Goal: Transaction & Acquisition: Purchase product/service

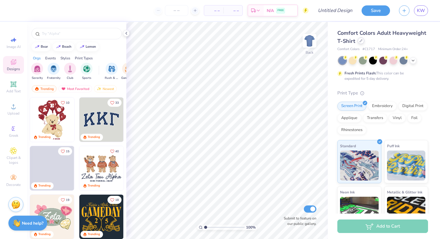
click at [362, 42] on div at bounding box center [361, 40] width 7 height 7
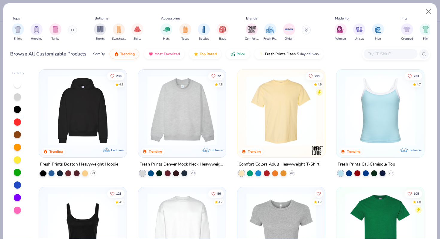
click at [194, 120] on img at bounding box center [182, 110] width 76 height 70
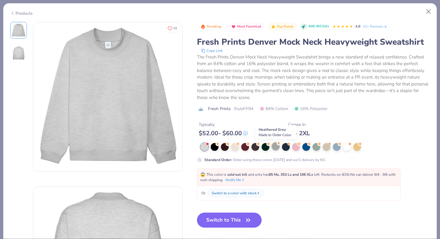
click at [277, 146] on div at bounding box center [276, 146] width 8 height 8
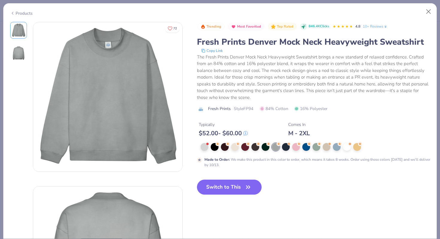
click at [198, 147] on div at bounding box center [313, 147] width 233 height 8
click at [427, 11] on button "Close" at bounding box center [428, 11] width 11 height 11
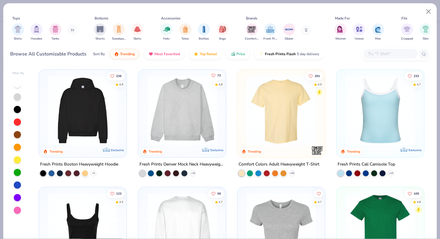
click at [211, 75] on icon "Like" at bounding box center [213, 75] width 4 height 4
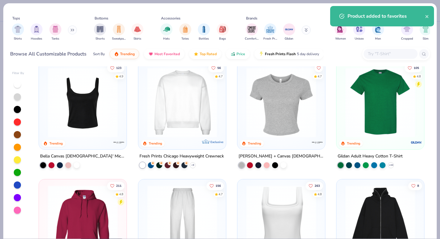
scroll to position [126, 0]
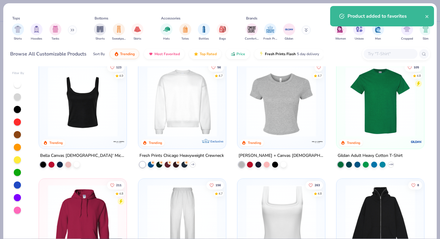
click at [182, 104] on img at bounding box center [182, 102] width 76 height 70
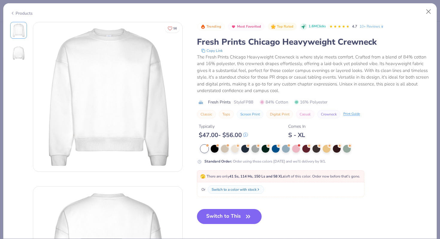
click at [434, 6] on div "Products" at bounding box center [220, 11] width 434 height 16
click at [433, 7] on button "Close" at bounding box center [428, 11] width 11 height 11
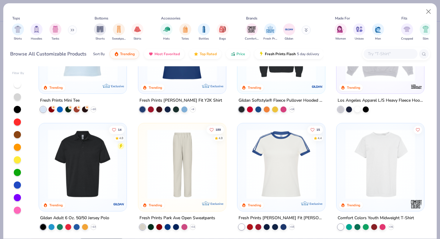
scroll to position [897, 0]
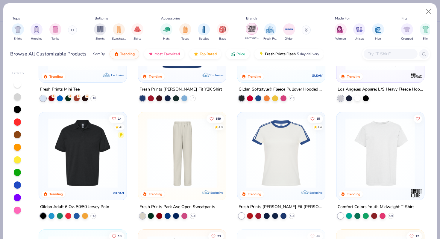
click at [250, 29] on img "filter for Comfort Colors" at bounding box center [251, 28] width 9 height 9
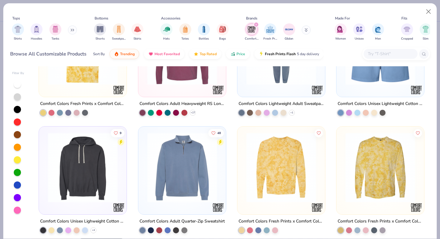
scroll to position [418, 0]
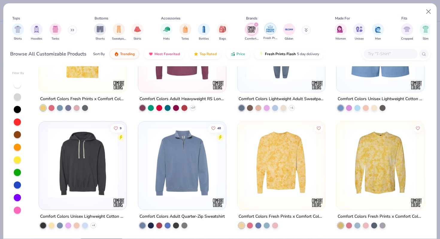
click at [275, 31] on div "filter for Fresh Prints" at bounding box center [271, 29] width 12 height 12
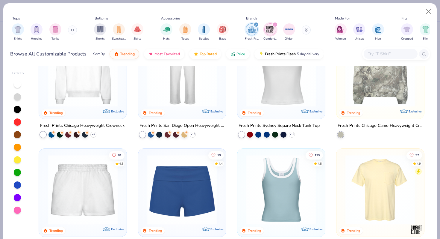
scroll to position [139, 0]
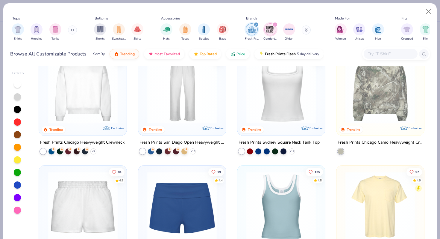
click at [98, 96] on img at bounding box center [83, 89] width 76 height 70
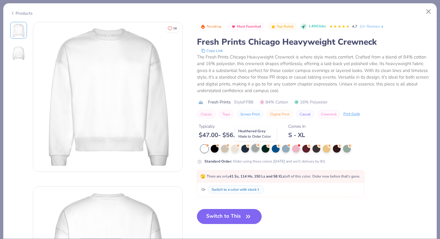
click at [255, 147] on div at bounding box center [256, 148] width 8 height 8
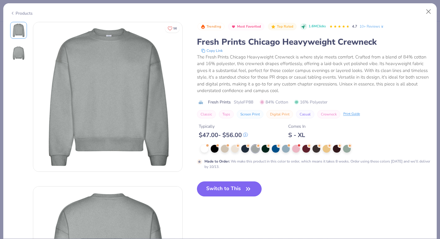
click at [222, 194] on button "Switch to This" at bounding box center [229, 188] width 65 height 15
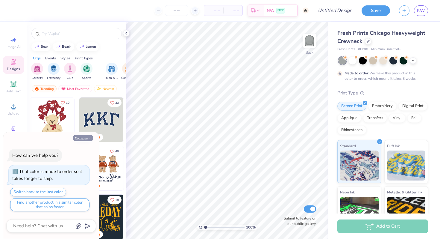
click at [85, 139] on button "Collapse" at bounding box center [83, 138] width 20 height 6
type textarea "x"
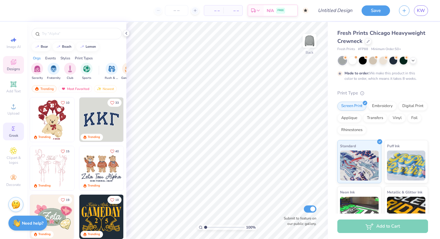
click at [13, 131] on icon at bounding box center [13, 128] width 7 height 7
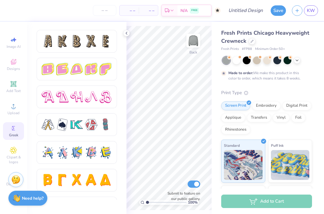
scroll to position [1026, 0]
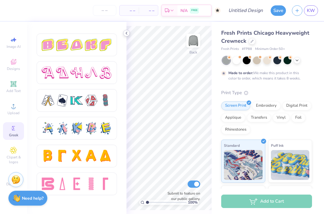
click at [128, 34] on icon at bounding box center [126, 33] width 5 height 5
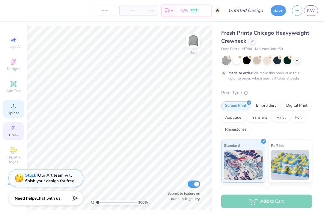
click at [12, 110] on icon at bounding box center [13, 106] width 7 height 7
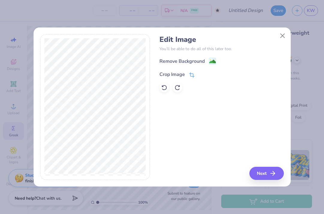
click at [191, 76] on icon at bounding box center [191, 74] width 5 height 5
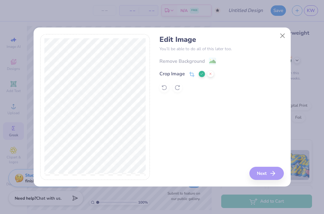
click at [175, 146] on div "Edit Image You’ll be able to do all of this later too. Remove Background Crop I…" at bounding box center [162, 107] width 244 height 146
click at [200, 74] on icon at bounding box center [202, 74] width 4 height 4
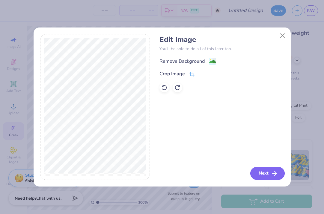
click at [275, 174] on icon "button" at bounding box center [274, 173] width 7 height 7
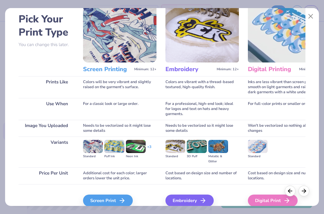
scroll to position [54, 0]
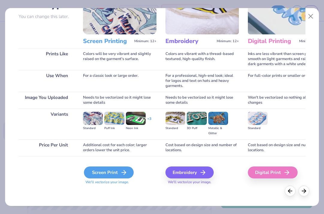
click at [107, 174] on div "Screen Print" at bounding box center [109, 173] width 50 height 12
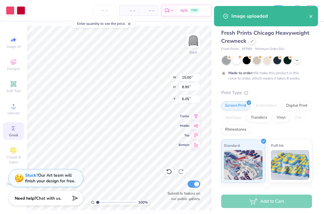
type input "3.00"
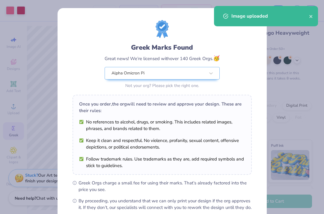
click at [85, 74] on body "Art colors – – Per Item – – Total Est. Delivery N/A FREE Design Title Save KW I…" at bounding box center [162, 107] width 324 height 214
type input "13.54"
type input "8.03"
type input "3.87"
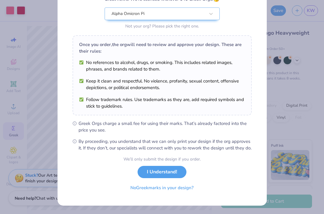
scroll to position [66, 0]
click at [144, 172] on button "I Understand!" at bounding box center [161, 171] width 49 height 12
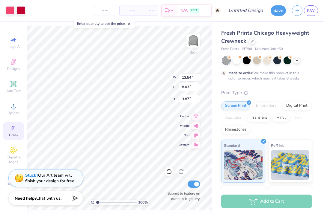
type input "11.90"
type input "7.06"
type input "3.79"
type input "12.86"
type input "7.63"
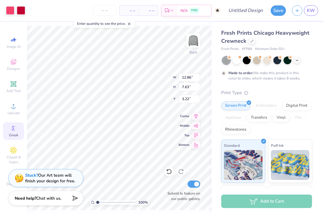
type input "3.85"
click at [264, 59] on div at bounding box center [267, 60] width 8 height 8
click at [250, 60] on div at bounding box center [247, 60] width 8 height 8
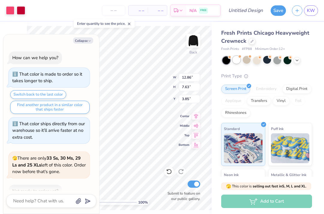
scroll to position [90, 0]
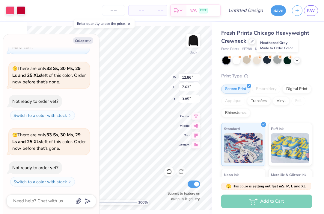
click at [276, 61] on div at bounding box center [277, 60] width 8 height 8
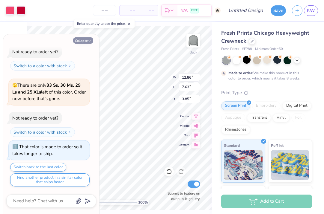
click at [89, 40] on icon "button" at bounding box center [90, 41] width 4 height 4
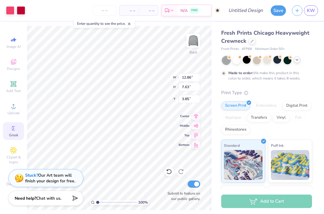
click at [298, 61] on icon at bounding box center [296, 60] width 5 height 5
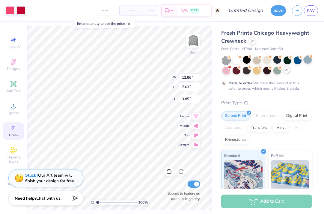
click at [309, 60] on div at bounding box center [308, 60] width 8 height 8
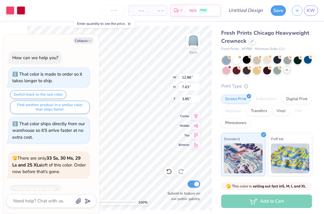
scroll to position [236, 0]
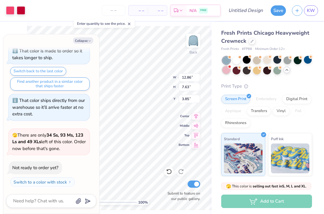
click at [228, 71] on div at bounding box center [226, 70] width 8 height 8
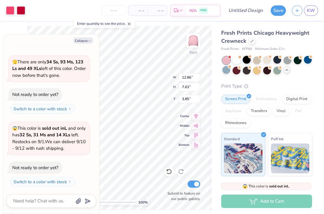
click at [246, 58] on div at bounding box center [247, 60] width 8 height 8
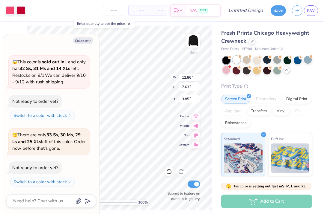
click at [237, 58] on div at bounding box center [236, 60] width 8 height 8
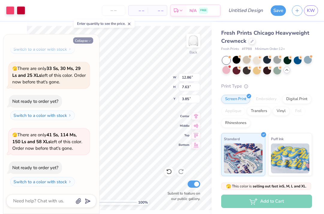
click at [89, 41] on polyline "button" at bounding box center [90, 41] width 2 height 1
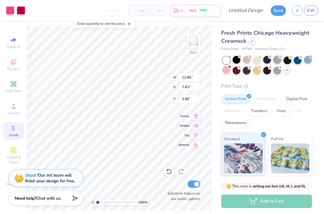
click at [276, 59] on div at bounding box center [277, 60] width 8 height 8
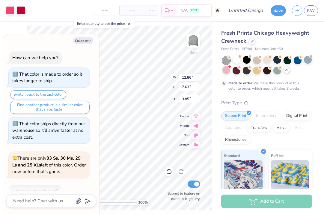
scroll to position [492, 0]
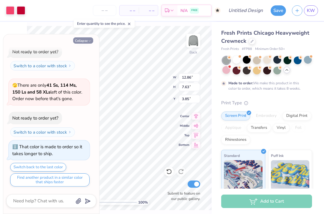
click at [82, 41] on button "Collapse" at bounding box center [83, 40] width 20 height 6
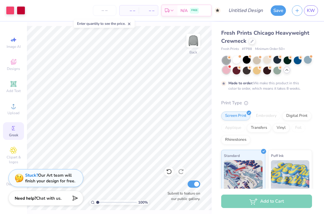
click at [223, 71] on div at bounding box center [226, 70] width 8 height 8
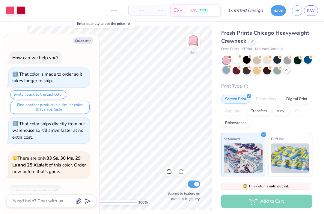
scroll to position [595, 0]
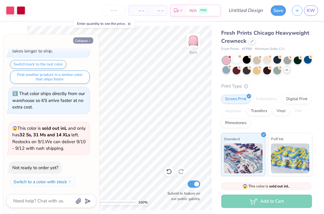
click at [80, 41] on button "Collapse" at bounding box center [83, 40] width 20 height 6
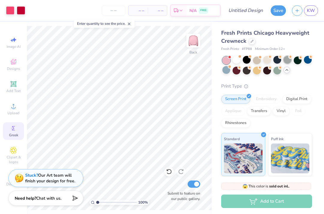
click at [287, 61] on div at bounding box center [287, 60] width 8 height 8
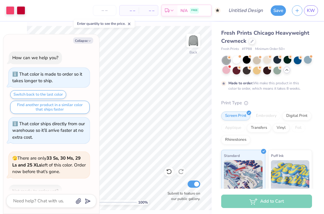
scroll to position [645, 0]
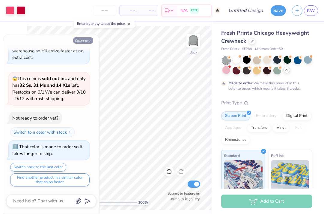
click at [86, 42] on button "Collapse" at bounding box center [83, 40] width 20 height 6
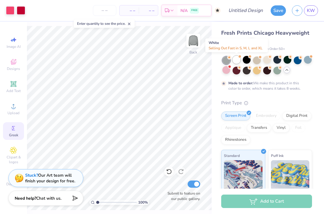
click at [238, 60] on div at bounding box center [236, 60] width 8 height 8
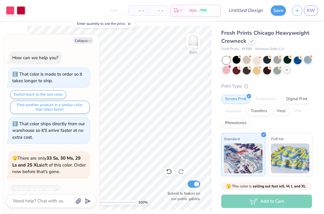
scroll to position [741, 0]
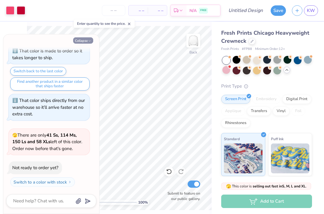
click at [81, 42] on button "Collapse" at bounding box center [83, 40] width 20 height 6
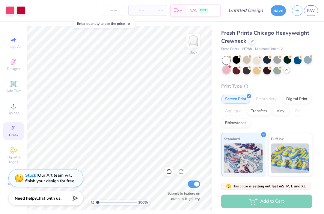
click at [225, 73] on div at bounding box center [226, 70] width 8 height 8
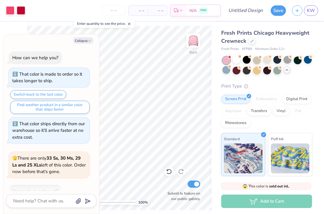
scroll to position [814, 0]
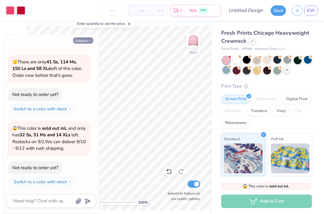
click at [79, 40] on button "Collapse" at bounding box center [83, 40] width 20 height 6
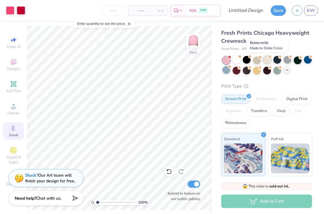
click at [267, 60] on div at bounding box center [267, 60] width 8 height 8
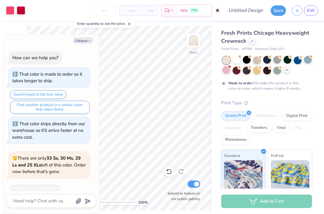
scroll to position [864, 0]
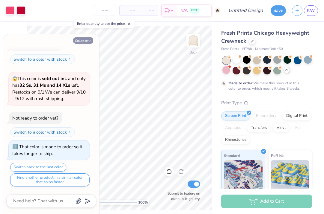
click at [79, 41] on button "Collapse" at bounding box center [83, 40] width 20 height 6
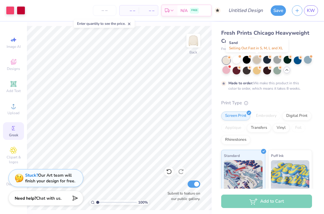
click at [258, 61] on div at bounding box center [257, 60] width 8 height 8
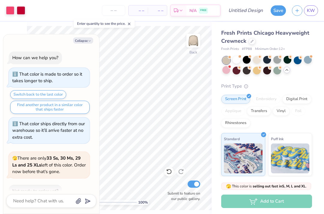
scroll to position [960, 0]
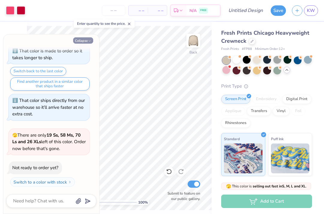
click at [84, 40] on button "Collapse" at bounding box center [83, 40] width 20 height 6
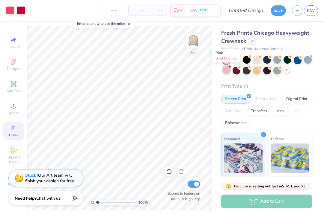
click at [226, 70] on div at bounding box center [226, 70] width 8 height 8
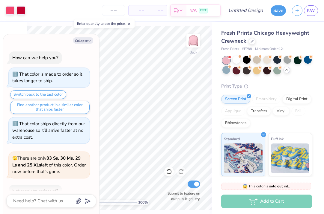
scroll to position [1033, 0]
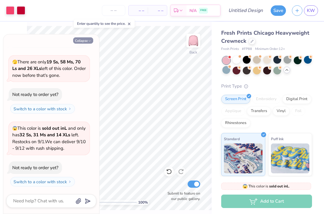
click at [88, 39] on button "Collapse" at bounding box center [83, 40] width 20 height 6
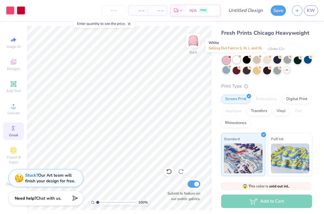
click at [237, 60] on div at bounding box center [236, 60] width 8 height 8
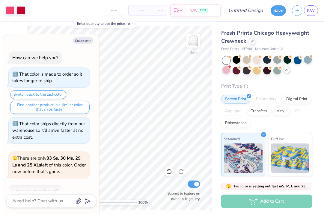
scroll to position [1100, 0]
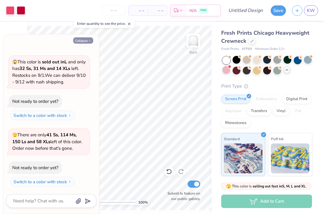
click at [78, 39] on button "Collapse" at bounding box center [83, 40] width 20 height 6
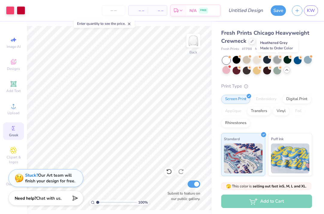
click at [276, 62] on div at bounding box center [277, 60] width 8 height 8
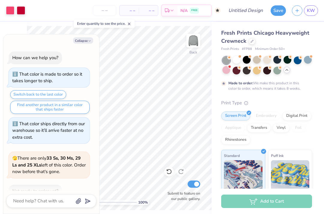
scroll to position [1150, 0]
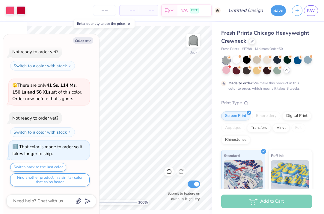
click at [84, 46] on div "Collapse How can we help you? That color is made to order so it takes longer to…" at bounding box center [51, 124] width 96 height 180
click at [83, 43] on button "Collapse" at bounding box center [83, 40] width 20 height 6
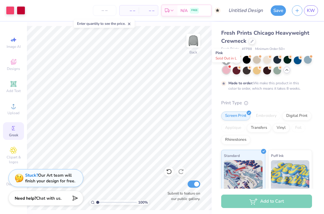
click at [225, 70] on div at bounding box center [226, 70] width 8 height 8
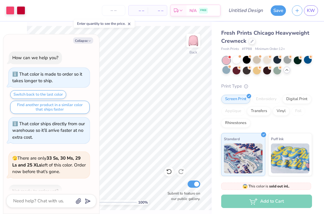
scroll to position [1253, 0]
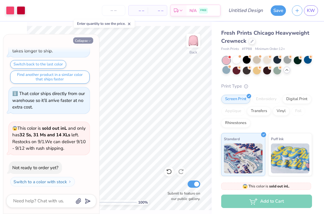
click at [87, 40] on button "Collapse" at bounding box center [83, 40] width 20 height 6
type textarea "x"
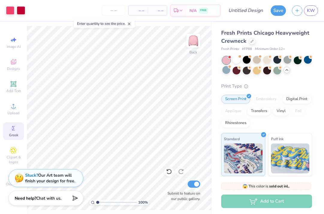
click at [254, 44] on div "Fresh Prints Chicago Heavyweight Crewneck" at bounding box center [266, 37] width 91 height 16
click at [252, 42] on div at bounding box center [252, 40] width 7 height 7
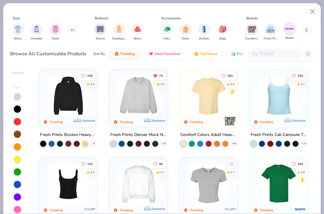
click at [287, 31] on img "filter for Gildan" at bounding box center [289, 28] width 9 height 9
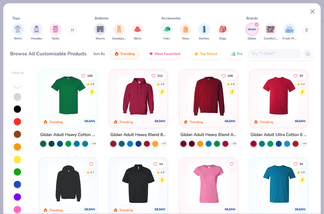
scroll to position [21, 0]
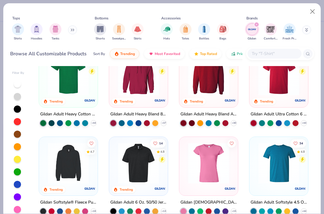
click at [203, 85] on div at bounding box center [208, 75] width 140 height 41
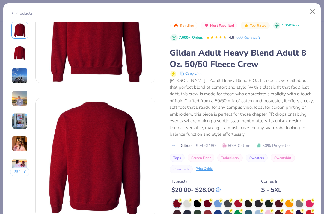
scroll to position [67, 0]
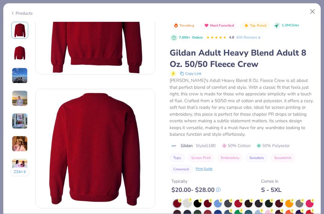
click at [190, 204] on div at bounding box center [187, 204] width 8 height 8
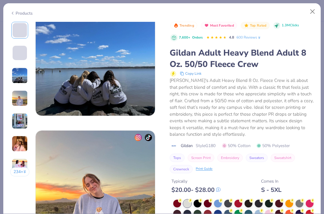
scroll to position [406, 0]
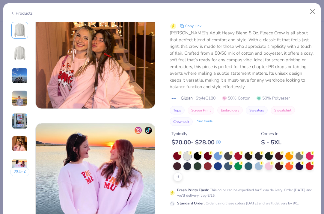
click at [232, 138] on div "Typically $ 20.00 - $ 28.00 Comes In S - 5XL" at bounding box center [242, 136] width 144 height 20
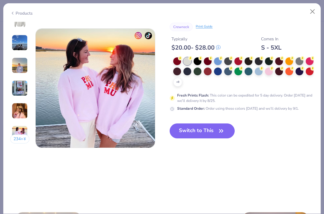
scroll to position [793, 0]
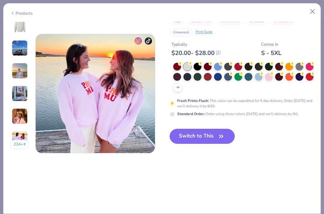
click at [208, 138] on button "Switch to This" at bounding box center [202, 136] width 65 height 15
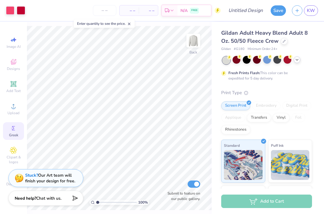
click at [296, 59] on icon at bounding box center [296, 60] width 5 height 5
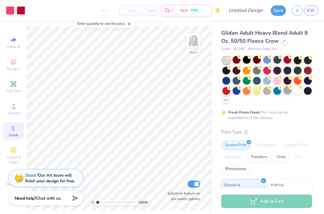
click at [288, 92] on div at bounding box center [287, 91] width 8 height 8
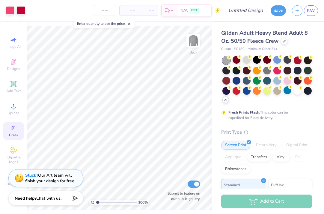
click at [227, 58] on div at bounding box center [226, 61] width 8 height 8
click at [267, 71] on div at bounding box center [267, 70] width 8 height 8
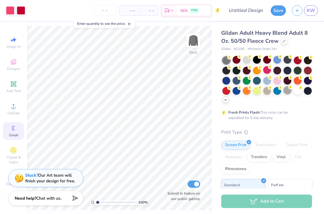
click at [288, 91] on div at bounding box center [287, 91] width 8 height 8
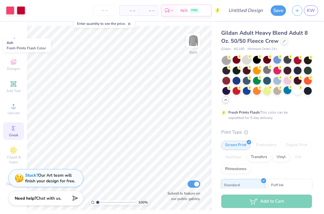
click at [231, 57] on circle at bounding box center [229, 57] width 4 height 4
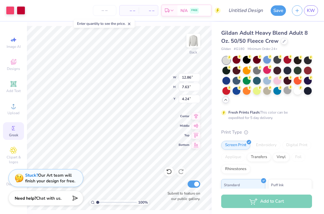
type input "4.24"
type input "3.68"
click at [284, 42] on div at bounding box center [284, 40] width 7 height 7
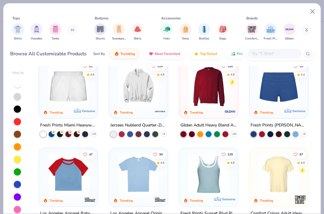
scroll to position [364, 0]
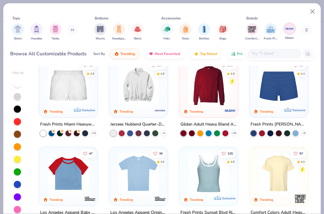
click at [294, 29] on div "filter for Gildan" at bounding box center [289, 29] width 12 height 12
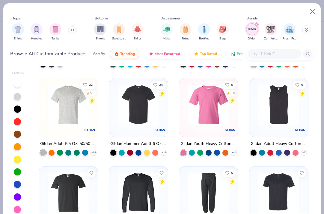
scroll to position [345, 0]
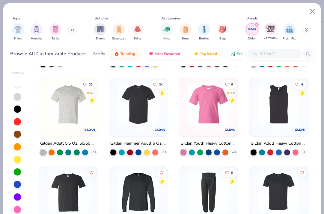
click at [270, 35] on div "Comfort Colors" at bounding box center [271, 32] width 14 height 18
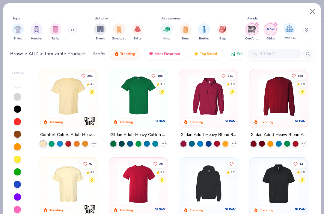
click at [295, 31] on div "Fresh Prints" at bounding box center [289, 32] width 14 height 18
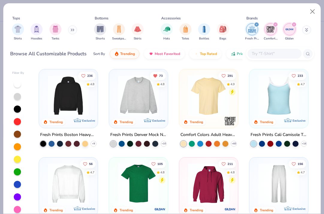
click at [306, 31] on icon at bounding box center [306, 30] width 3 height 4
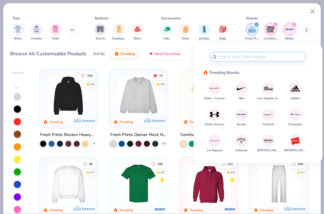
click at [296, 140] on img at bounding box center [295, 141] width 10 height 10
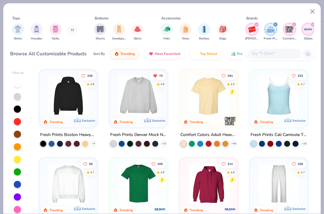
click at [271, 29] on img "filter for Fresh Prints" at bounding box center [270, 29] width 9 height 9
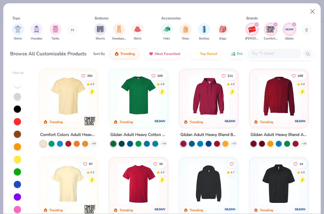
click at [274, 29] on img "filter for Comfort Colors" at bounding box center [270, 29] width 9 height 9
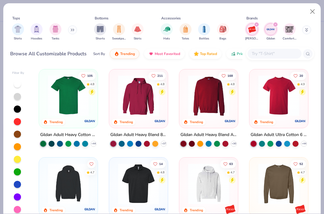
click at [273, 30] on img "filter for Gildan" at bounding box center [270, 29] width 9 height 9
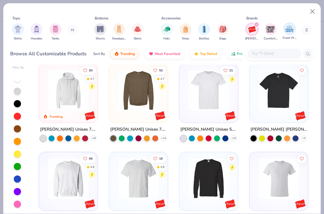
click at [290, 25] on img "filter for Fresh Prints" at bounding box center [289, 28] width 9 height 9
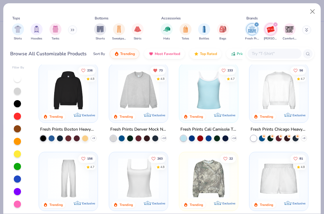
click at [144, 91] on img at bounding box center [138, 90] width 47 height 41
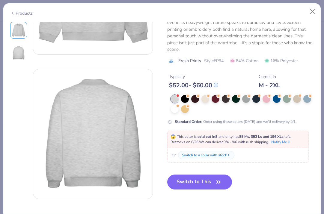
scroll to position [98, 0]
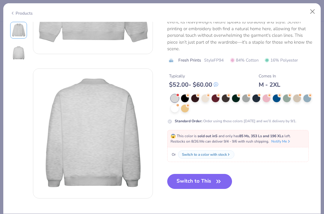
click at [193, 186] on button "Switch to This" at bounding box center [199, 181] width 65 height 15
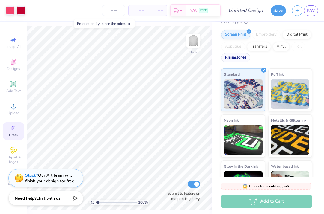
scroll to position [55, 0]
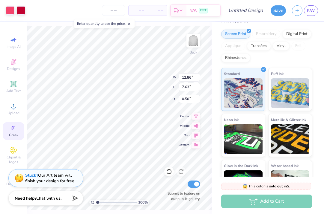
type input "2.37"
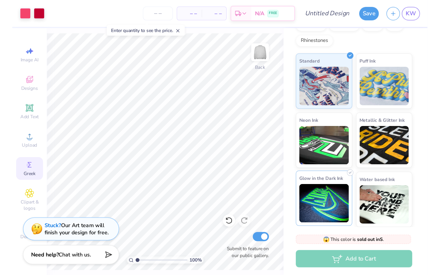
scroll to position [0, 0]
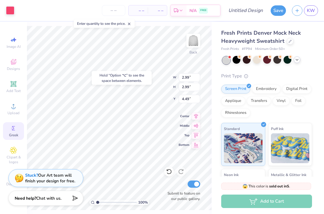
click at [152, 84] on div "Hold “Option ⌥” to see the space between elements." at bounding box center [122, 77] width 64 height 17
type input "3.49"
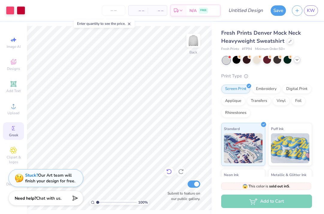
click at [168, 173] on icon at bounding box center [169, 172] width 6 height 6
click at [257, 202] on div "Add to Cart" at bounding box center [266, 201] width 91 height 13
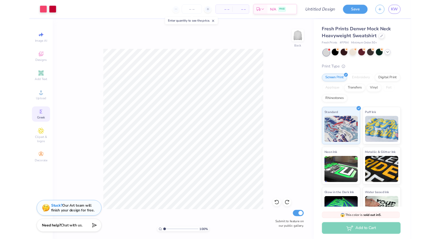
scroll to position [965, 0]
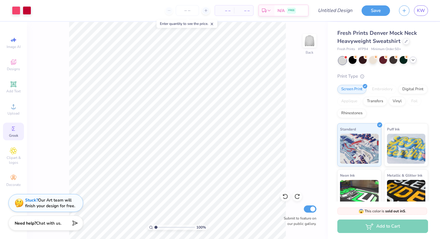
click at [418, 112] on div "Screen Print Embroidery Digital Print Applique Transfers Vinyl Foil Rhinestones" at bounding box center [383, 101] width 91 height 33
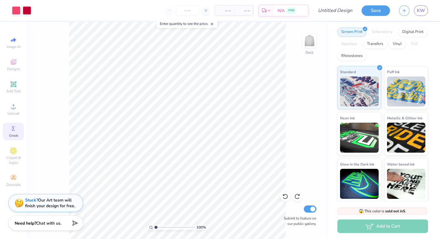
scroll to position [0, 0]
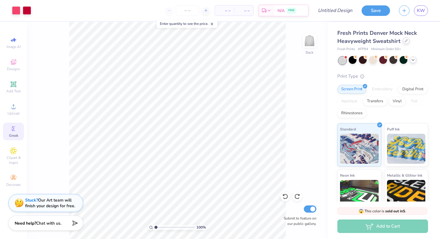
click at [405, 43] on div at bounding box center [406, 40] width 7 height 7
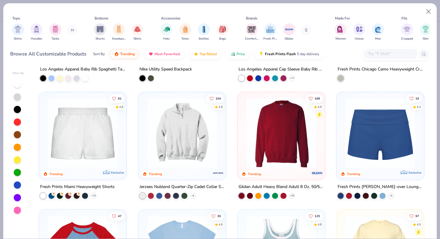
scroll to position [454, 0]
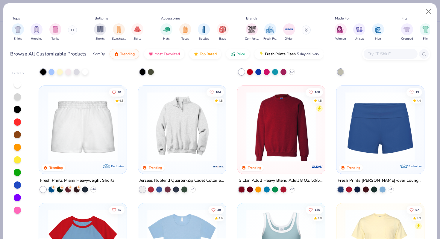
click at [77, 146] on img at bounding box center [83, 127] width 76 height 70
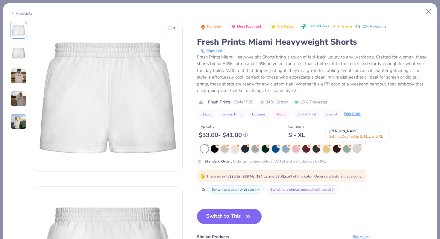
click at [357, 149] on div at bounding box center [357, 148] width 8 height 8
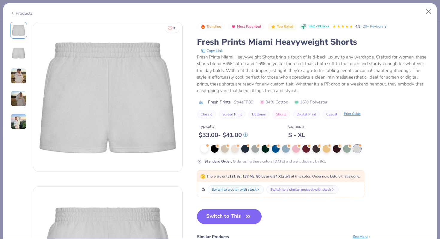
click at [17, 76] on img at bounding box center [18, 76] width 16 height 16
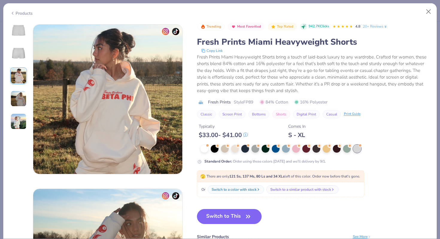
scroll to position [328, 0]
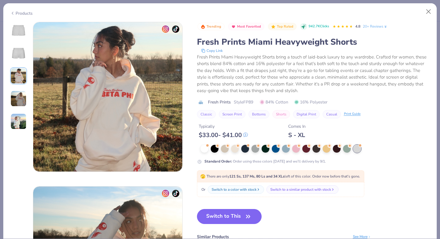
click at [19, 106] on img at bounding box center [18, 98] width 16 height 16
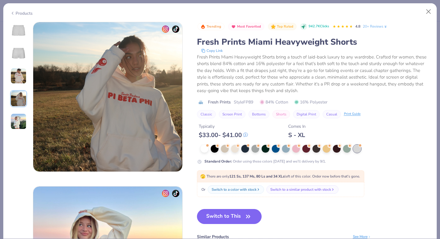
click at [19, 33] on img at bounding box center [18, 30] width 14 height 14
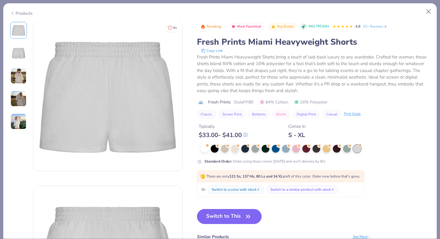
scroll to position [0, 0]
click at [429, 9] on button "Close" at bounding box center [428, 11] width 11 height 11
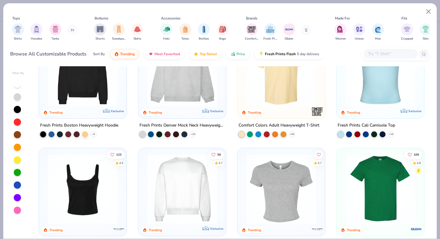
scroll to position [18, 0]
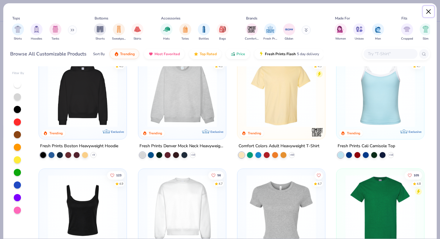
click at [427, 14] on button "Close" at bounding box center [428, 11] width 11 height 11
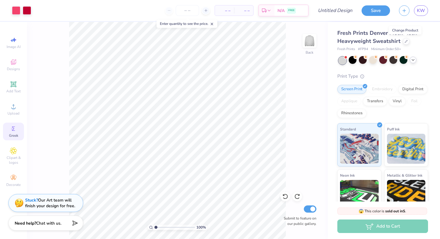
click at [398, 78] on div "Print Type" at bounding box center [383, 76] width 91 height 7
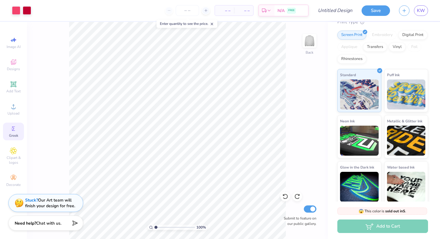
scroll to position [57, 0]
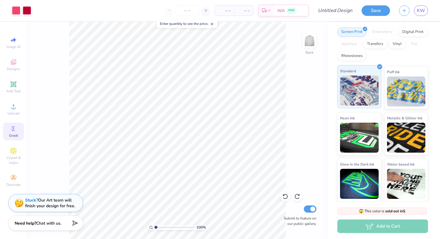
click at [372, 90] on img at bounding box center [359, 90] width 39 height 30
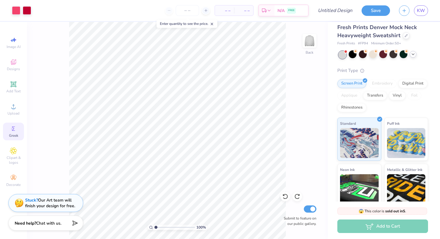
scroll to position [0, 0]
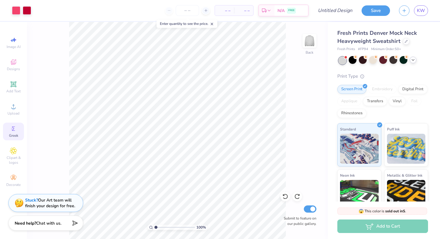
click at [359, 226] on div "Add to Cart" at bounding box center [383, 225] width 91 height 13
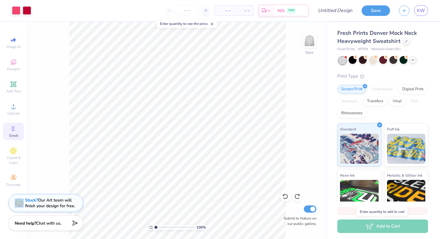
click at [359, 226] on div "Add to Cart" at bounding box center [383, 225] width 91 height 13
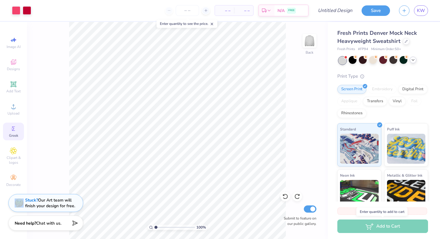
click at [359, 226] on div "Add to Cart" at bounding box center [383, 225] width 91 height 13
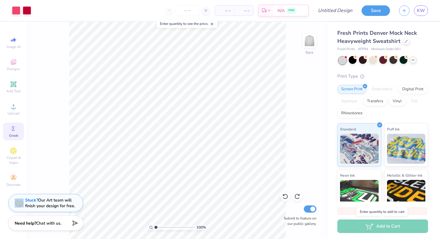
click at [359, 226] on div "Add to Cart" at bounding box center [383, 225] width 91 height 13
click at [22, 75] on div "Image AI Designs Add Text Upload Greek Clipart & logos Decorate" at bounding box center [13, 111] width 21 height 155
click at [214, 22] on icon at bounding box center [212, 24] width 4 height 4
click at [190, 12] on input "number" at bounding box center [187, 10] width 23 height 11
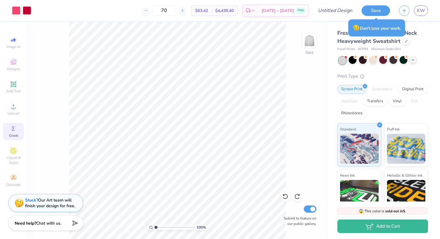
type input "70"
click at [399, 29] on div "😥 Don’t lose your work." at bounding box center [377, 27] width 57 height 17
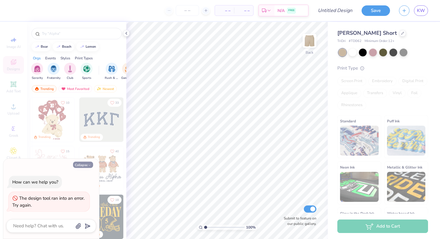
click at [80, 167] on button "Collapse" at bounding box center [83, 164] width 20 height 6
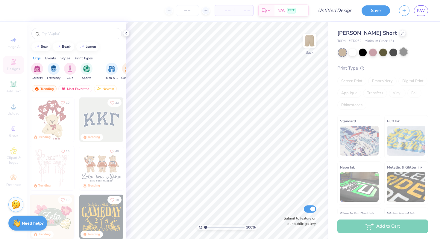
click at [405, 51] on div at bounding box center [404, 52] width 8 height 8
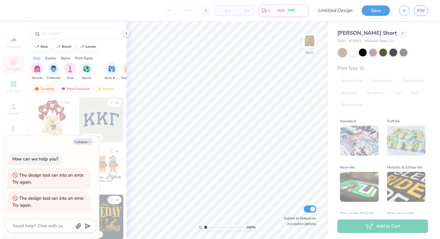
click at [58, 201] on div "The design tool ran into an error. Try again." at bounding box center [49, 201] width 74 height 13
click at [84, 143] on button "Collapse" at bounding box center [83, 141] width 20 height 6
type textarea "x"
